Goal: Navigation & Orientation: Find specific page/section

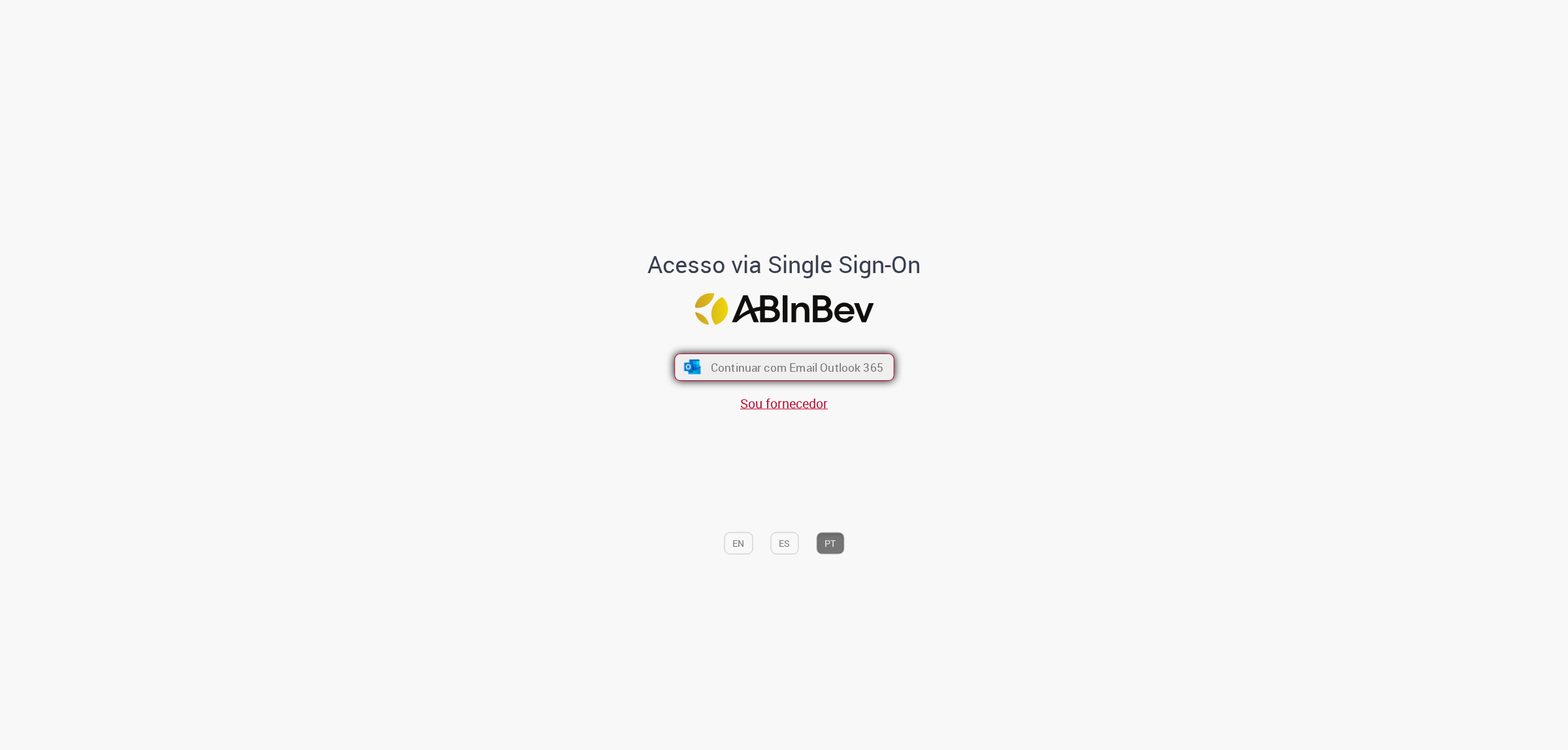
click at [795, 368] on span "Continuar com Email Outlook 365" at bounding box center [797, 367] width 173 height 15
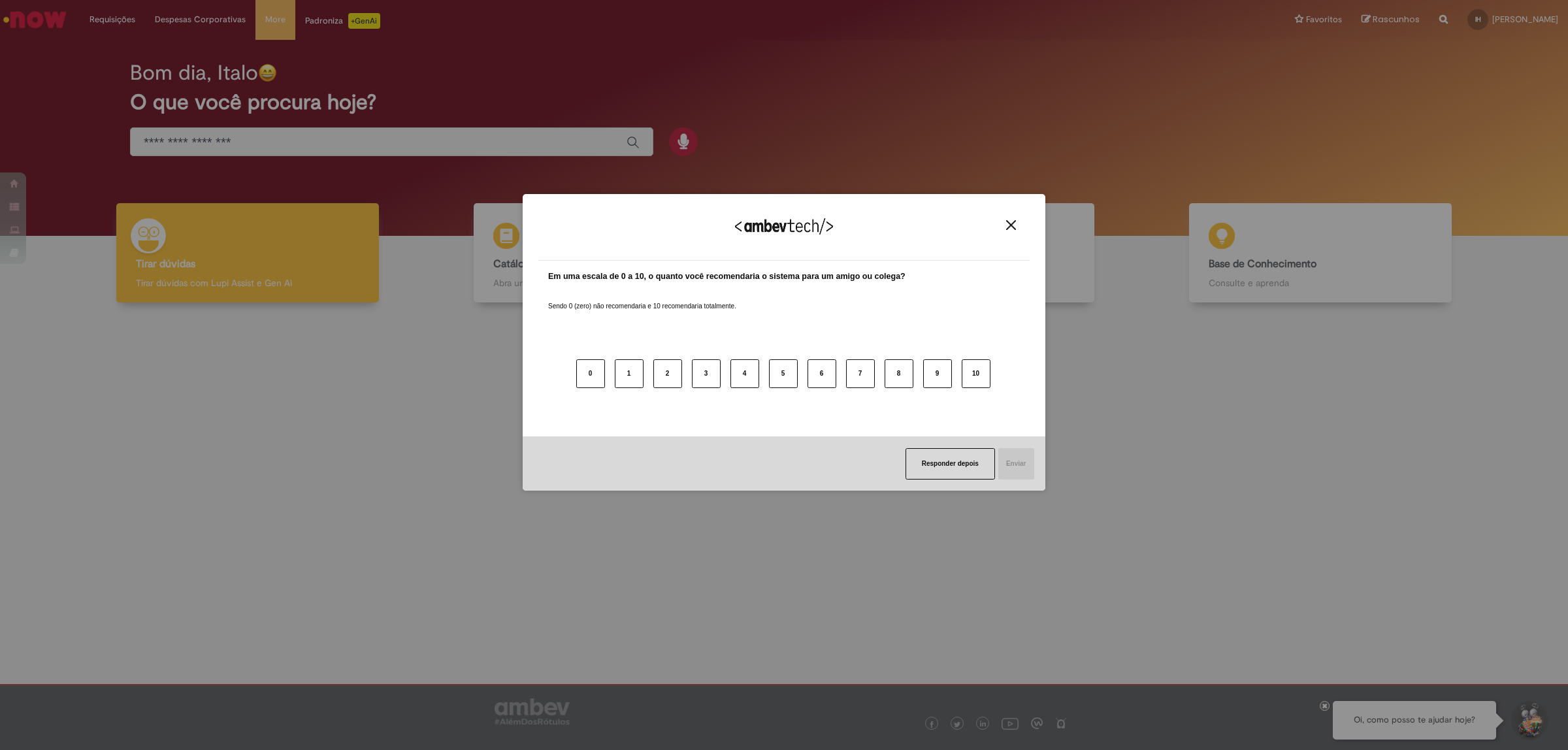
drag, startPoint x: 932, startPoint y: 461, endPoint x: 988, endPoint y: 70, distance: 395.0
click at [987, 69] on div "Agradecemos seu feedback! Em uma escala de 0 a 10, o quanto você recomendaria o…" at bounding box center [784, 343] width 523 height 727
click at [1003, 224] on button "Close" at bounding box center [1011, 224] width 18 height 11
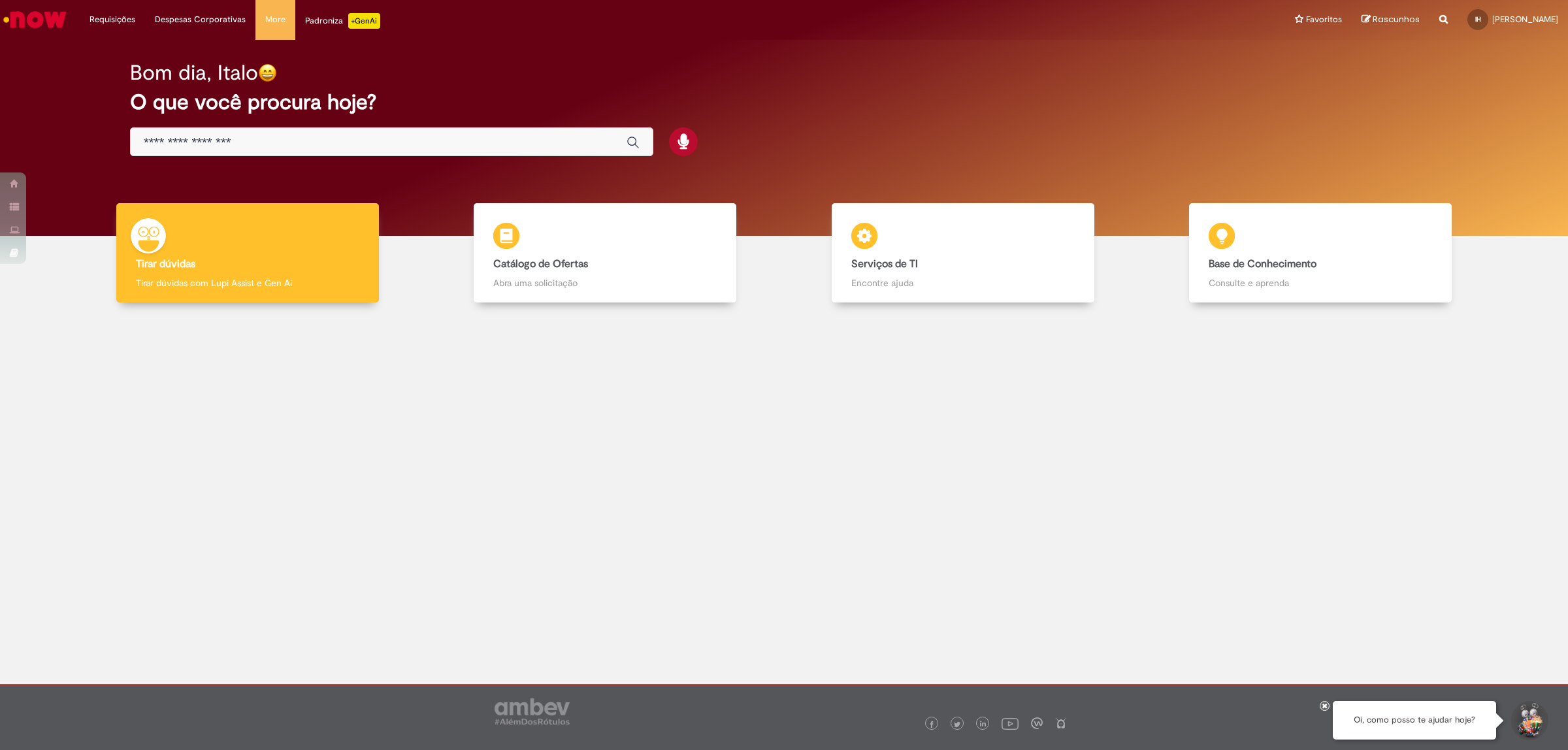
click at [495, 77] on div "Bom dia, Italo" at bounding box center [784, 72] width 1308 height 23
